Goal: Task Accomplishment & Management: Use online tool/utility

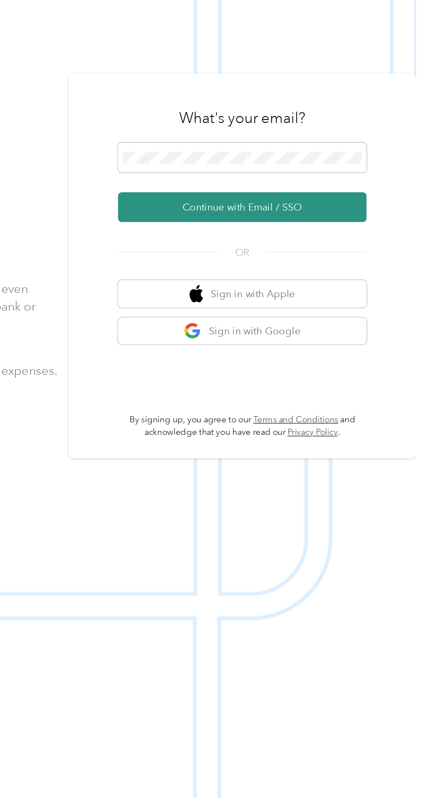
click at [355, 435] on button "Continue with Email / SSO" at bounding box center [312, 425] width 151 height 18
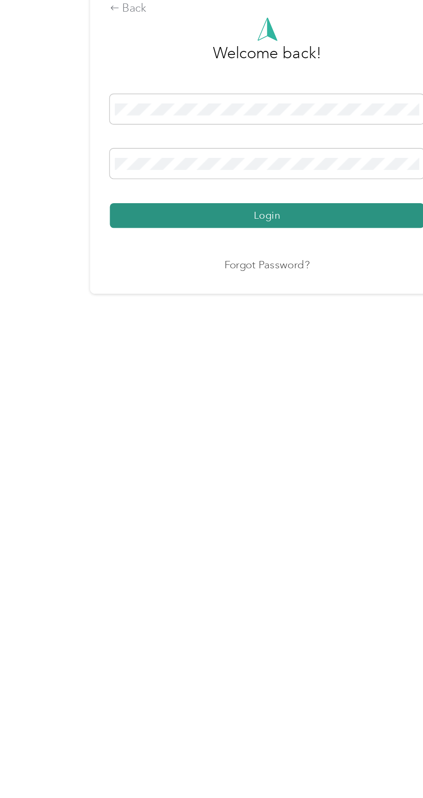
click at [251, 465] on button "Login" at bounding box center [210, 457] width 192 height 15
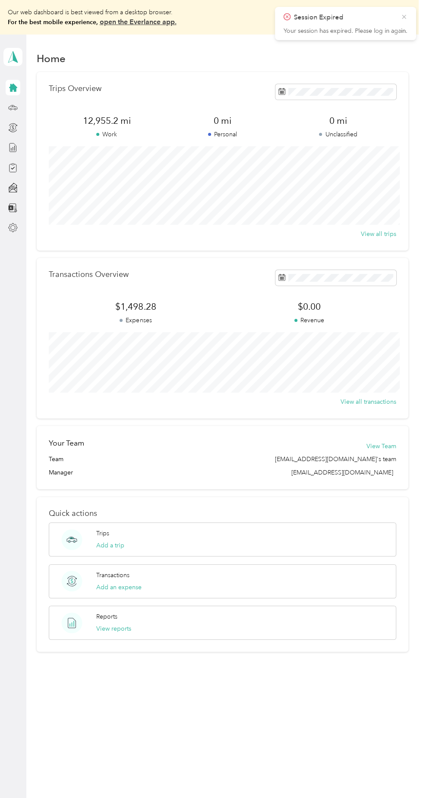
click at [404, 14] on icon at bounding box center [404, 17] width 7 height 8
click at [15, 109] on icon at bounding box center [12, 107] width 9 height 9
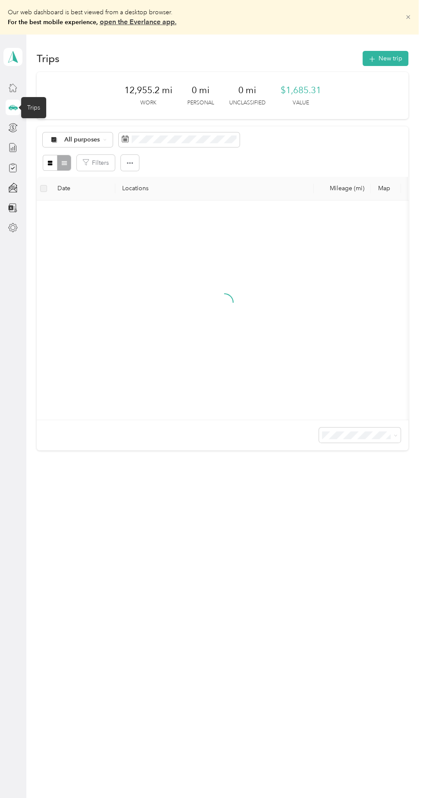
click at [410, 17] on icon at bounding box center [408, 18] width 4 height 4
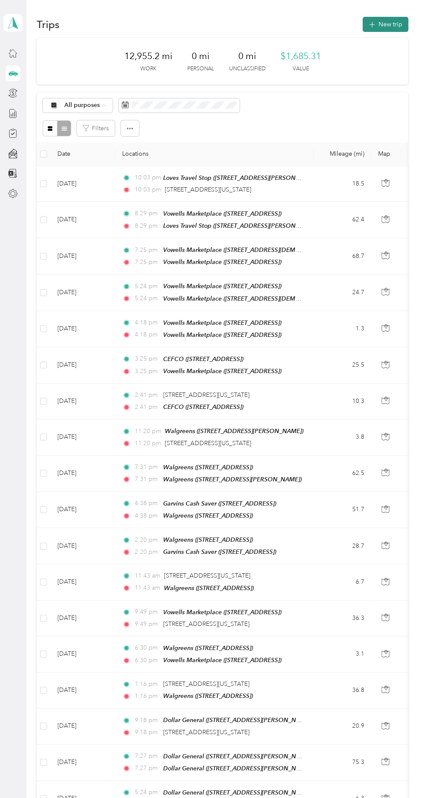
click at [386, 29] on button "New trip" at bounding box center [386, 24] width 46 height 15
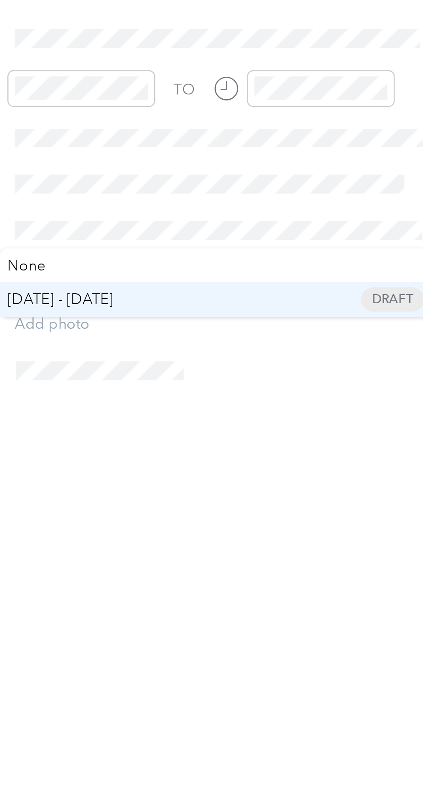
click at [276, 378] on span "[DATE] - [DATE]" at bounding box center [255, 378] width 43 height 9
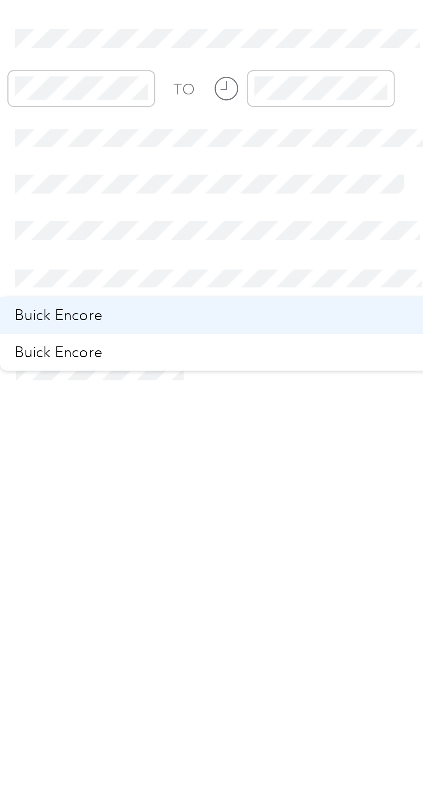
click at [277, 383] on div "Buick Encore" at bounding box center [320, 385] width 167 height 9
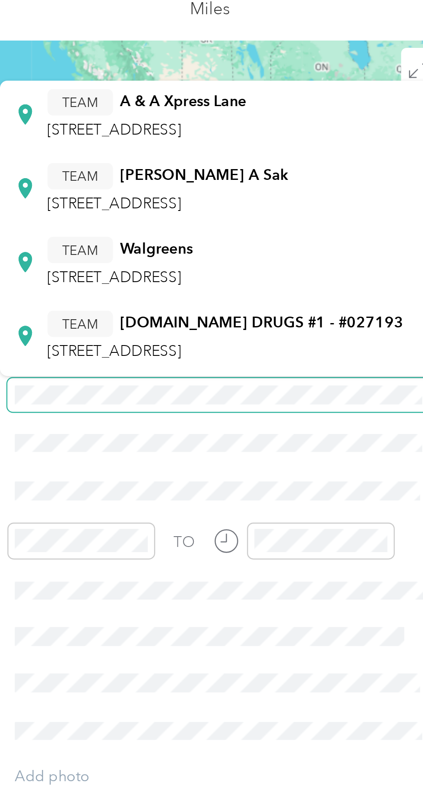
scroll to position [21, 0]
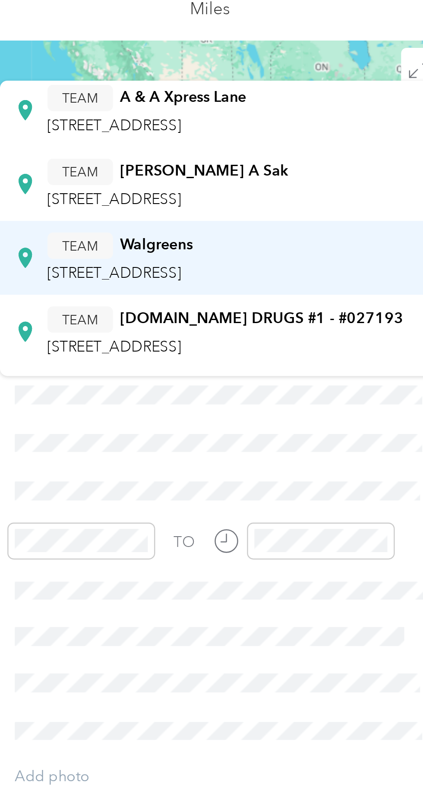
click at [306, 179] on span "[STREET_ADDRESS]" at bounding box center [278, 182] width 55 height 7
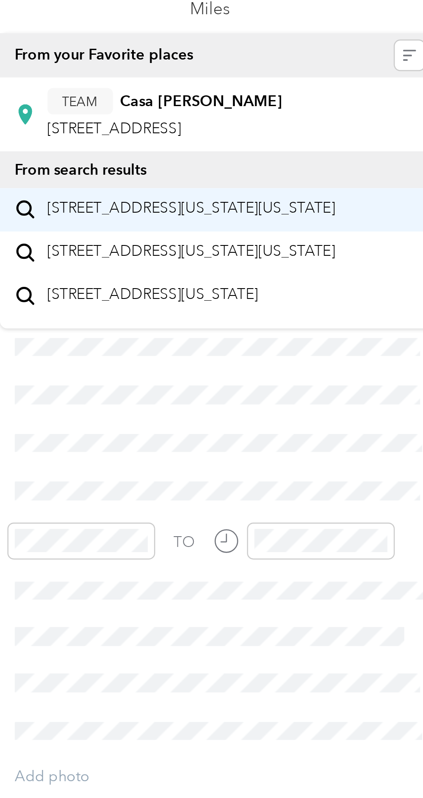
click at [319, 160] on span "[STREET_ADDRESS][US_STATE][US_STATE]" at bounding box center [310, 156] width 118 height 8
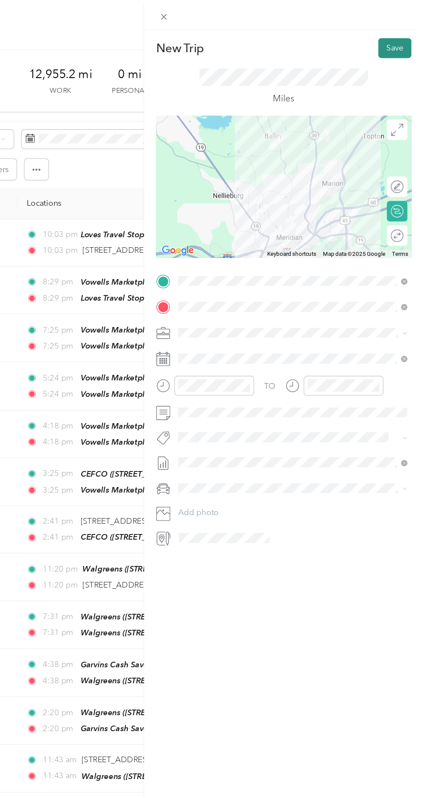
click at [406, 37] on button "Save" at bounding box center [401, 36] width 25 height 15
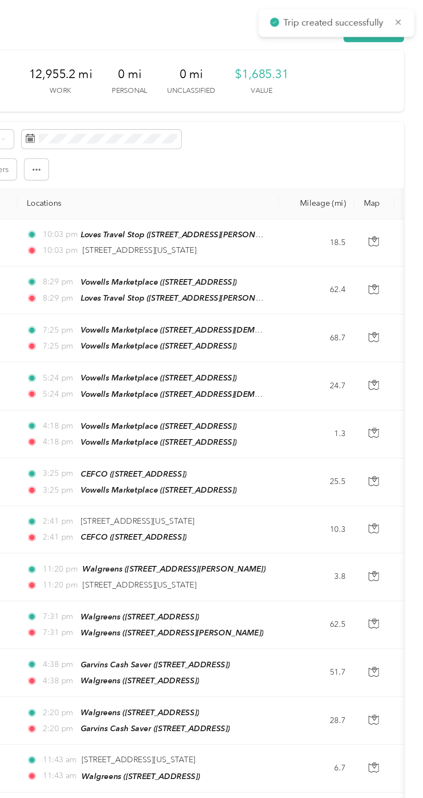
scroll to position [0, 0]
